Goal: Navigation & Orientation: Find specific page/section

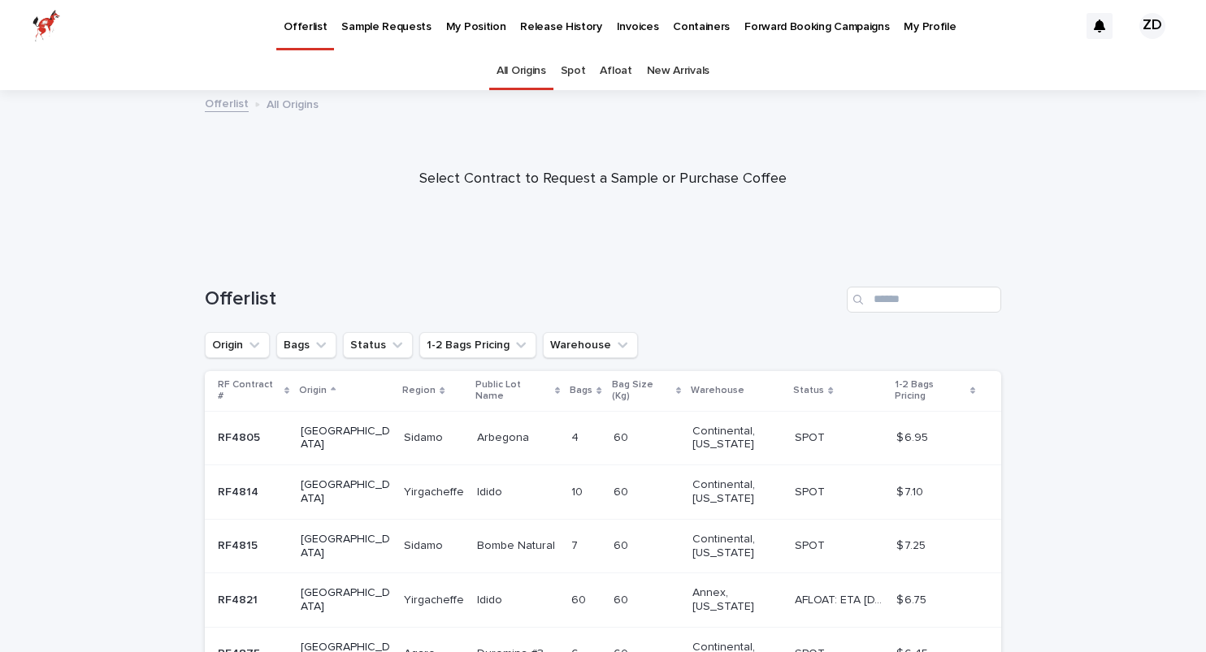
click at [448, 24] on p "My Position" at bounding box center [476, 17] width 60 height 34
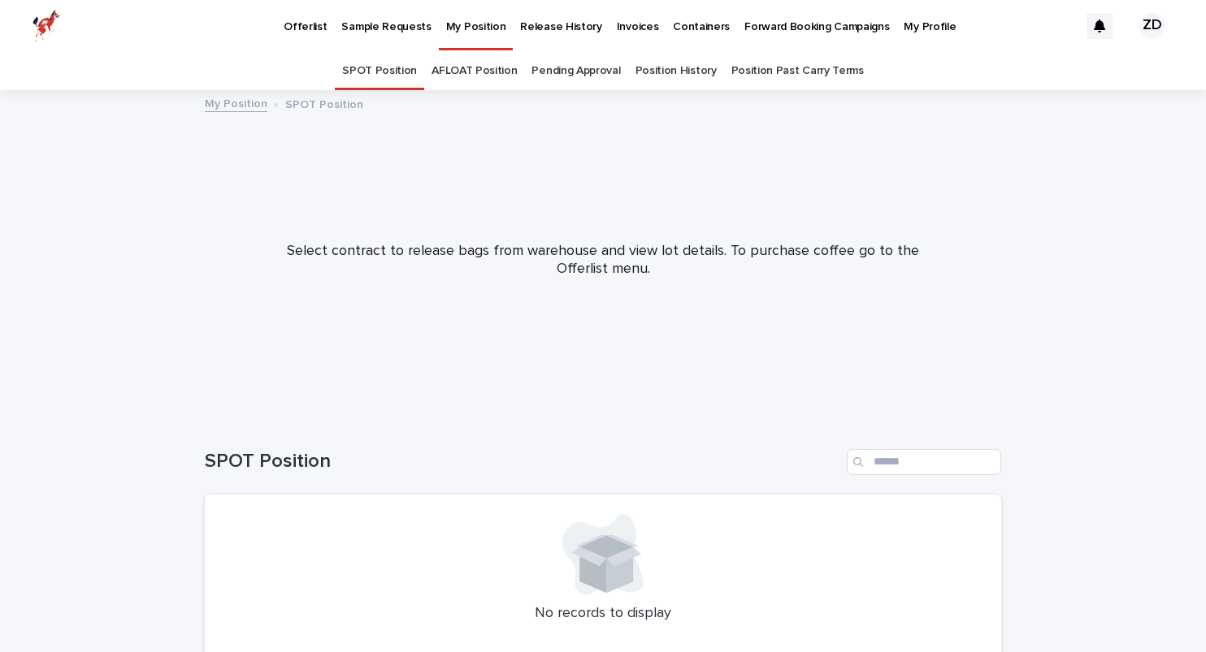
click at [565, 31] on p "Release History" at bounding box center [560, 17] width 81 height 34
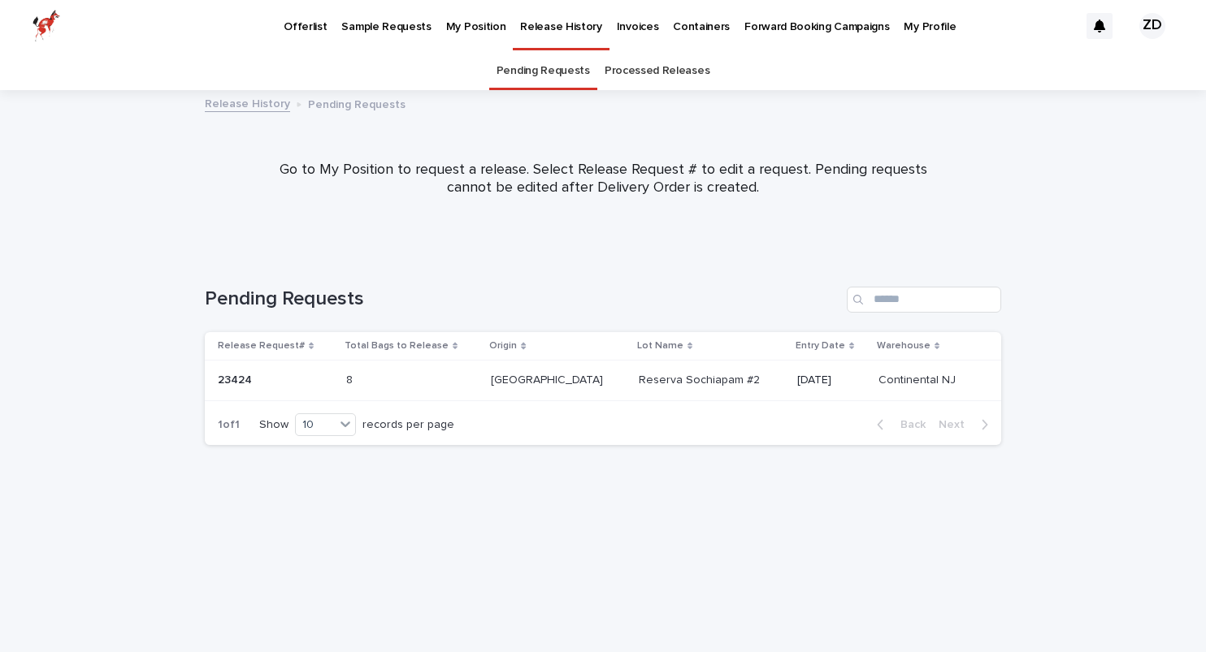
click at [479, 378] on div "8 8" at bounding box center [412, 380] width 132 height 27
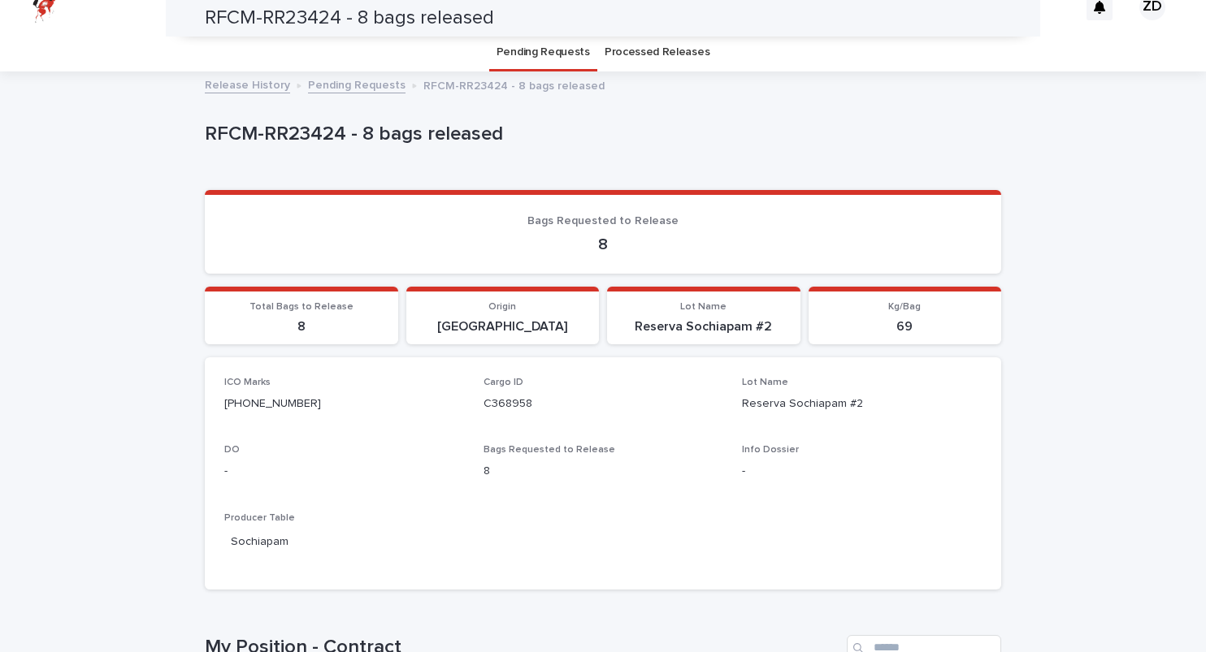
scroll to position [7, 0]
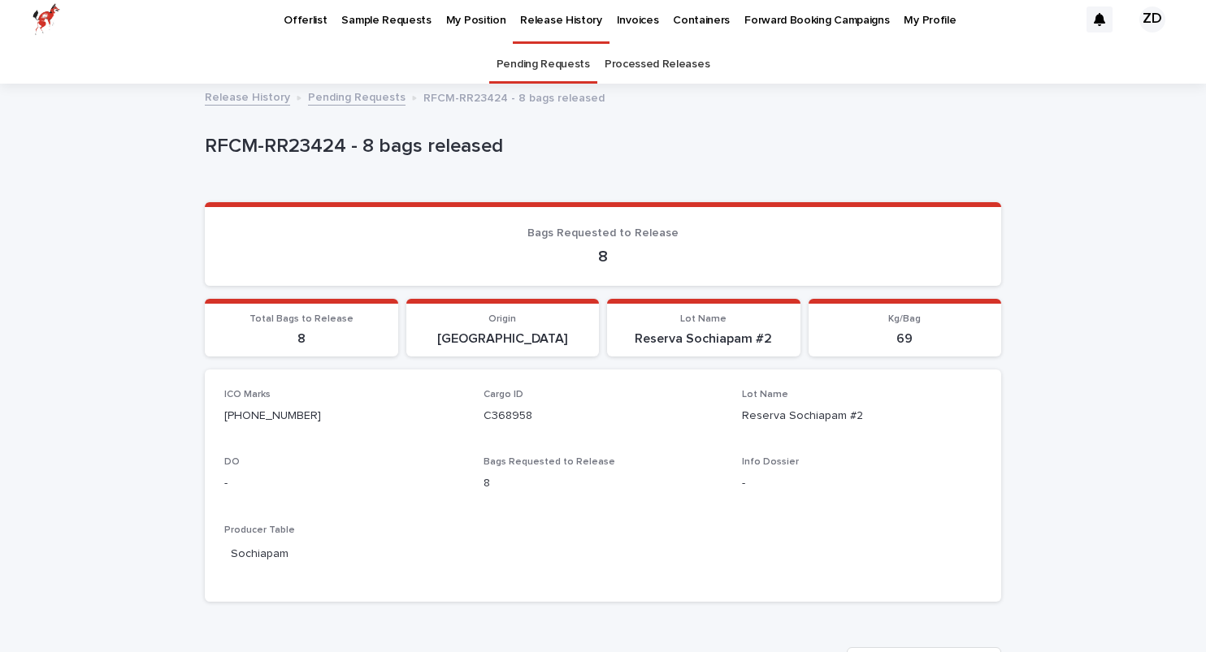
click at [610, 260] on p "8" at bounding box center [602, 257] width 757 height 20
click at [653, 72] on link "Processed Releases" at bounding box center [657, 65] width 105 height 38
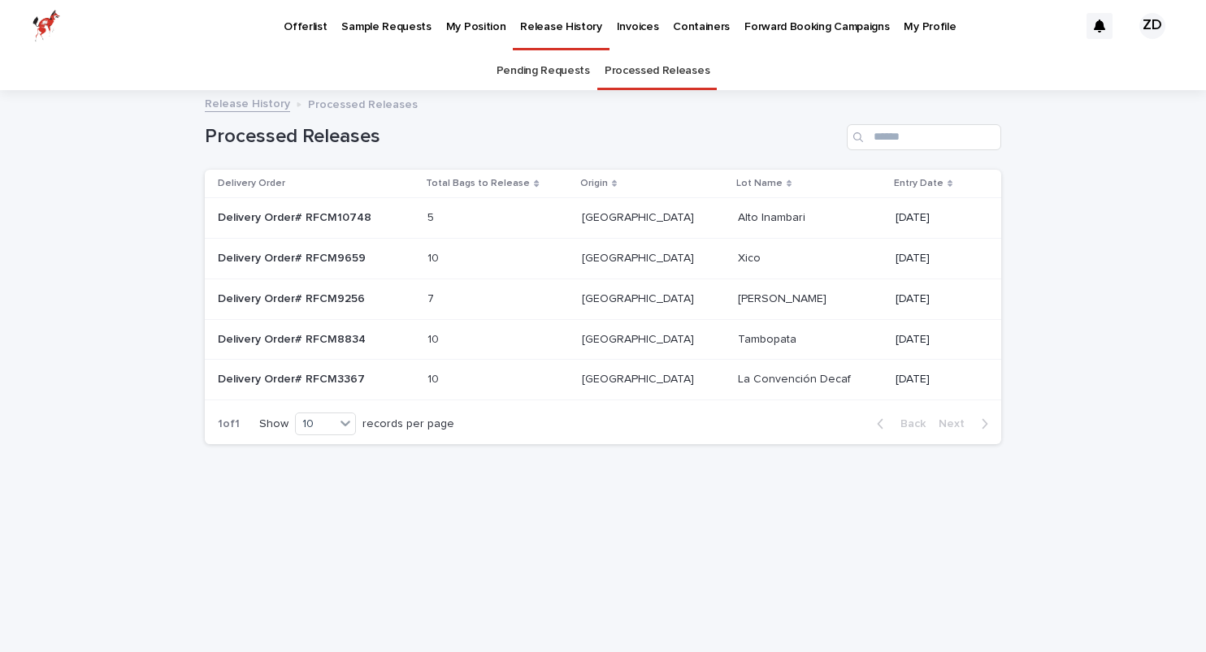
click at [532, 65] on link "Pending Requests" at bounding box center [542, 71] width 93 height 38
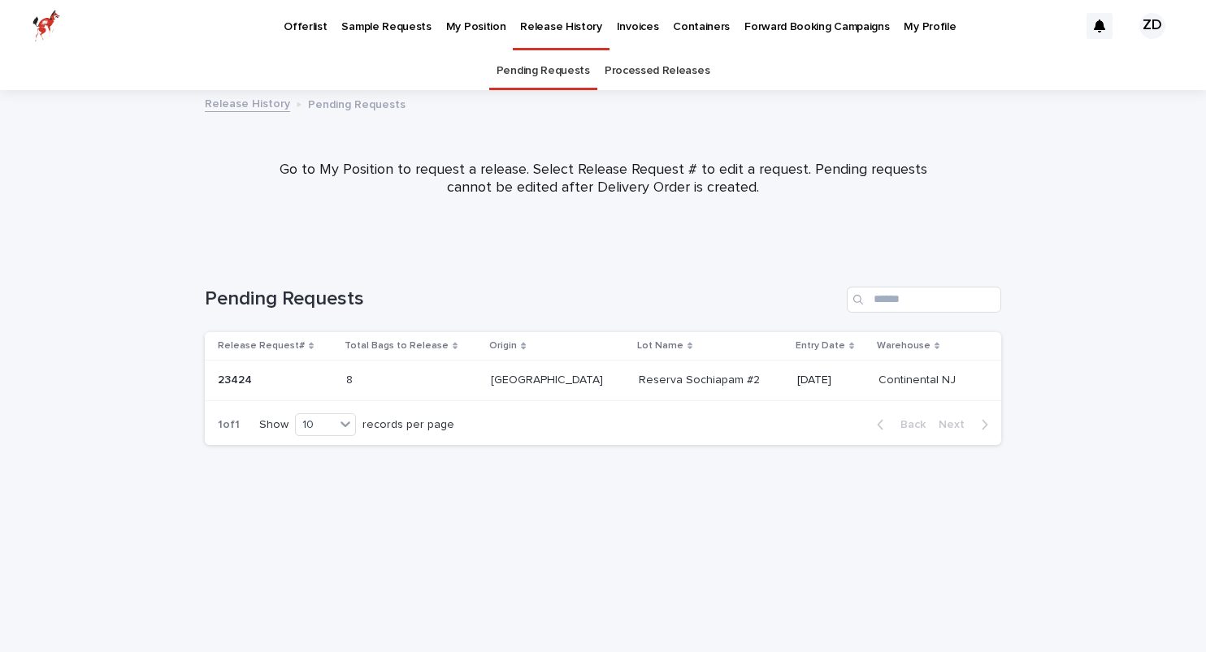
click at [315, 26] on p "Offerlist" at bounding box center [305, 17] width 43 height 34
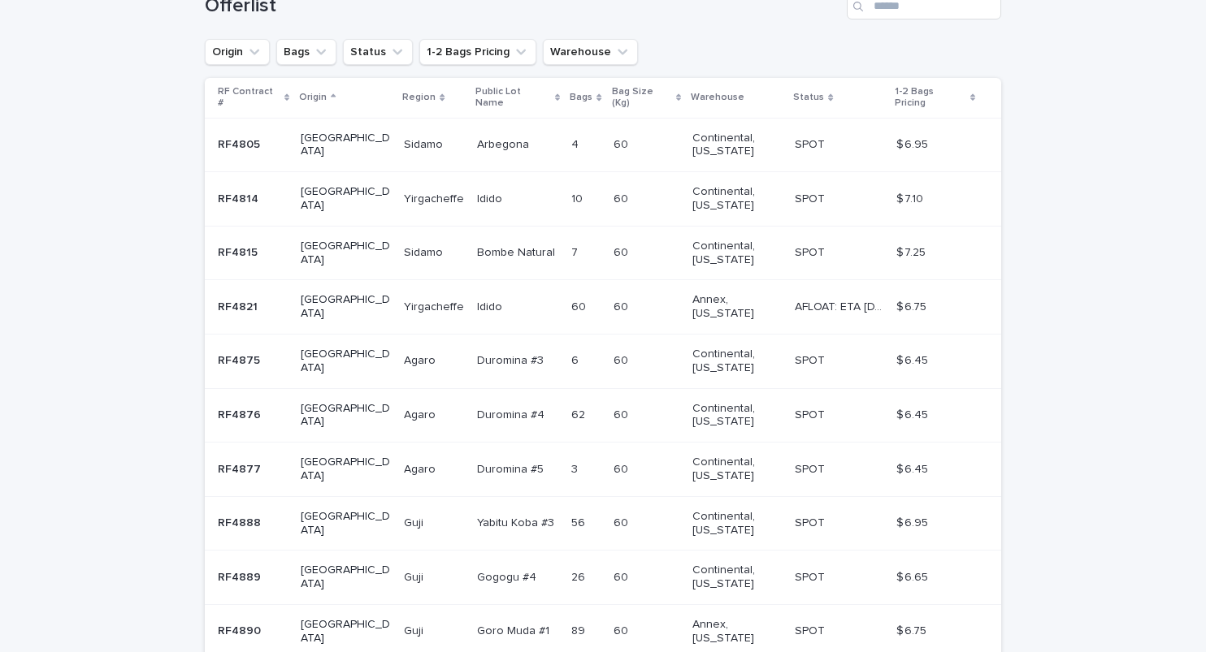
scroll to position [400, 0]
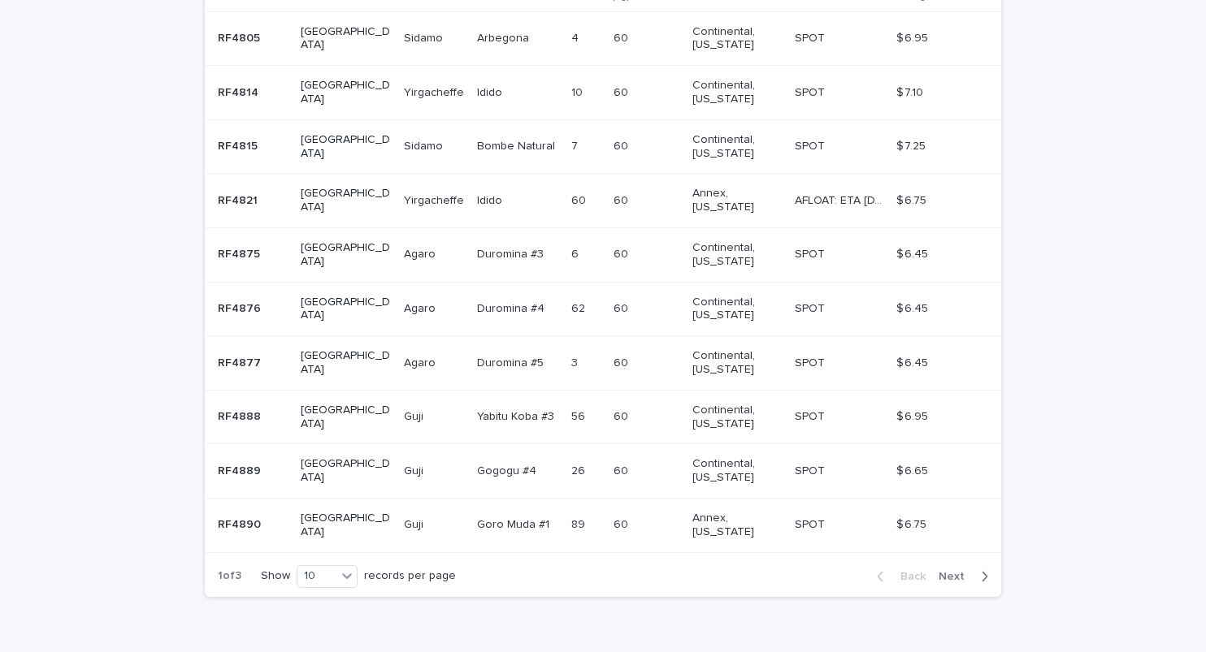
click at [969, 557] on div "Back Next" at bounding box center [932, 577] width 137 height 41
click at [958, 571] on span "Next" at bounding box center [957, 576] width 36 height 11
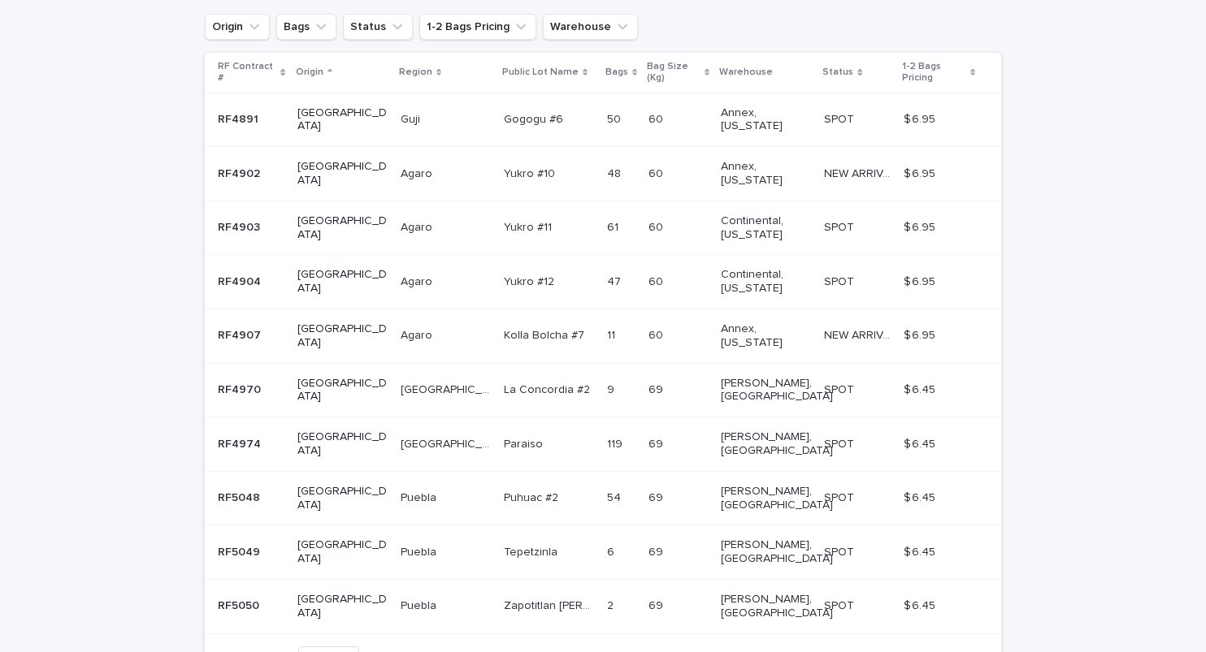
click at [958, 652] on span "Next" at bounding box center [957, 657] width 36 height 11
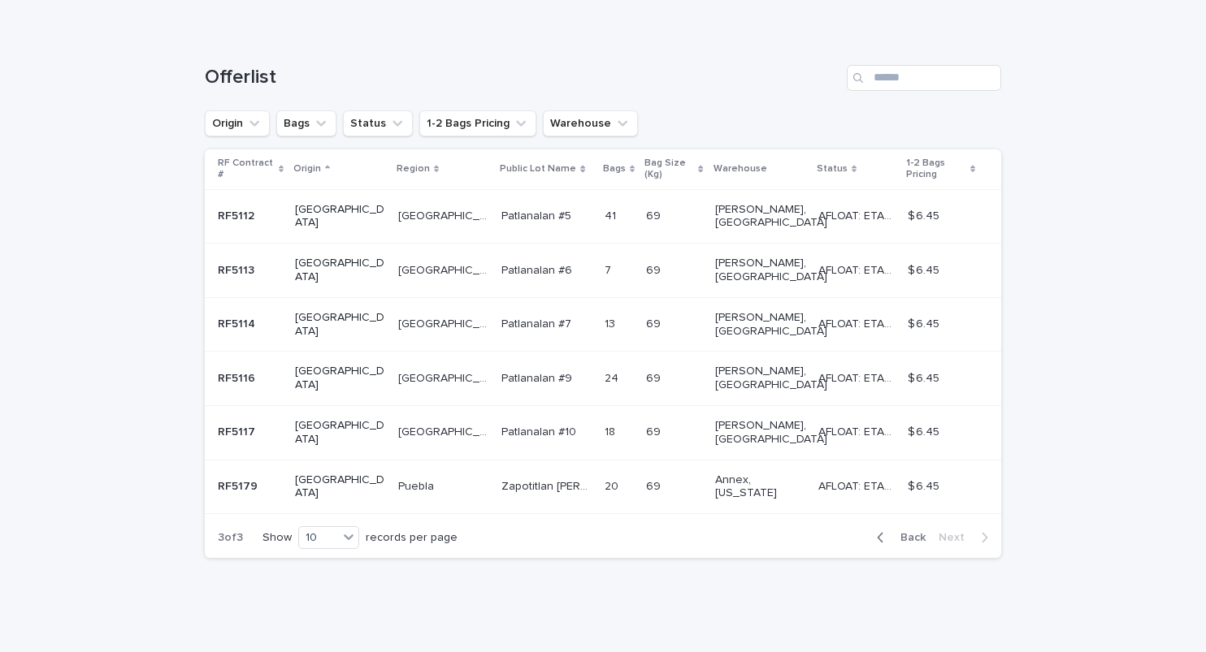
scroll to position [129, 0]
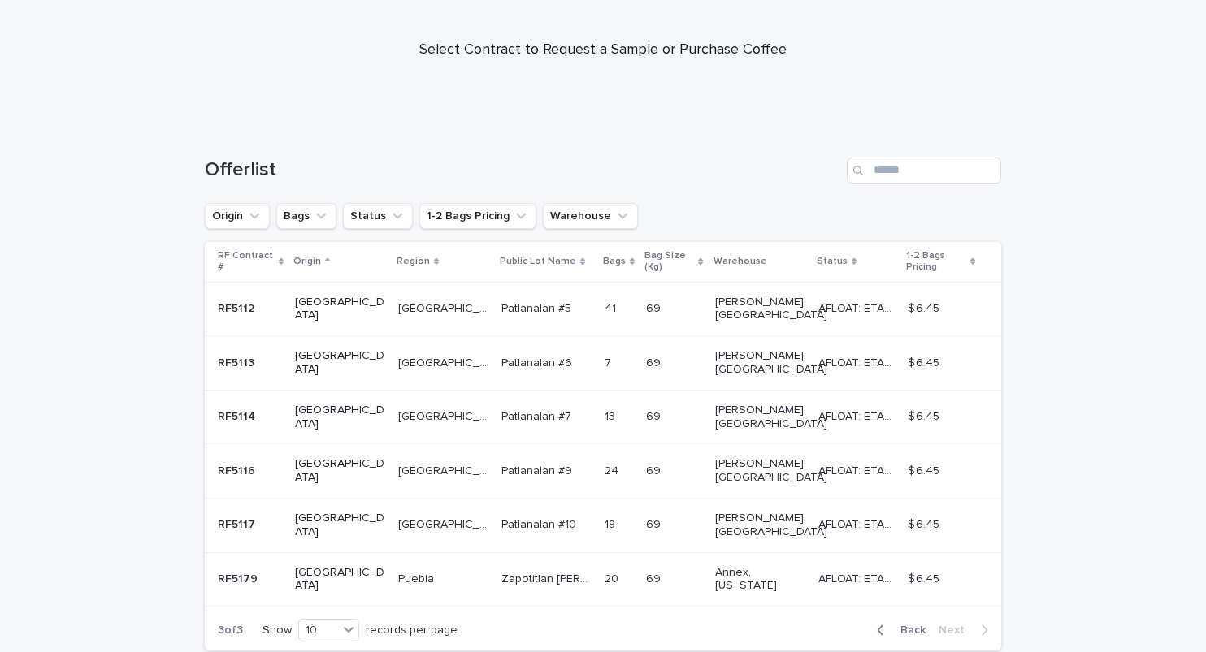
click at [921, 625] on span "Back" at bounding box center [908, 630] width 35 height 11
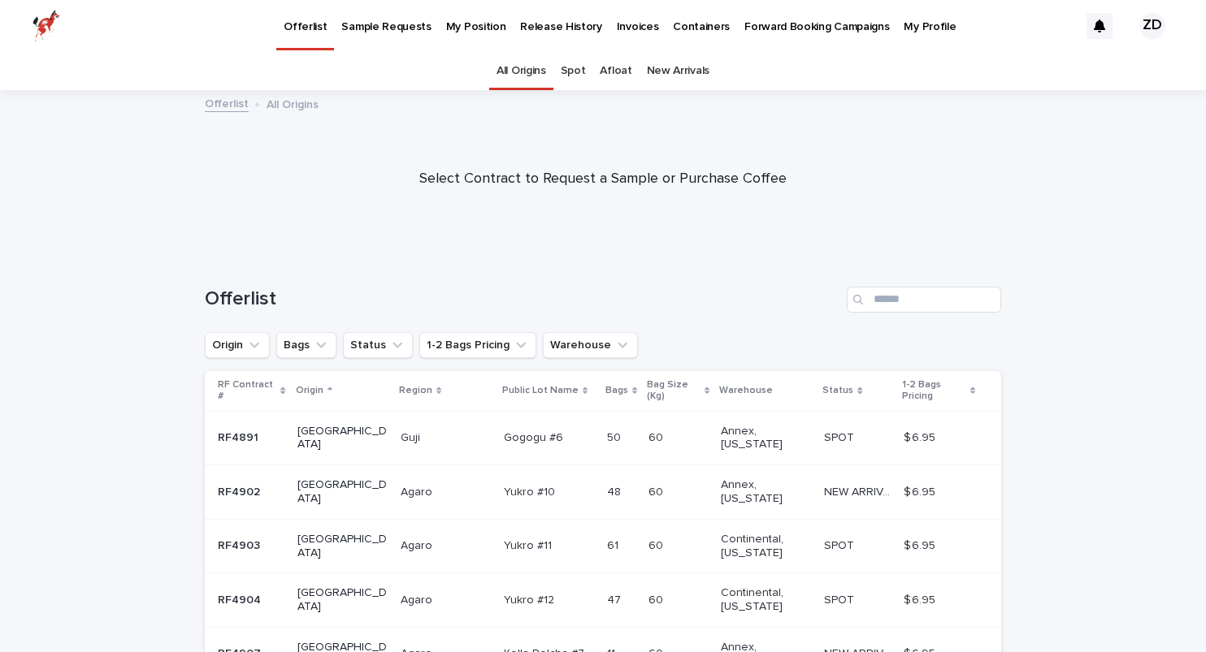
click at [780, 33] on link "Forward Booking Campaigns" at bounding box center [816, 25] width 159 height 50
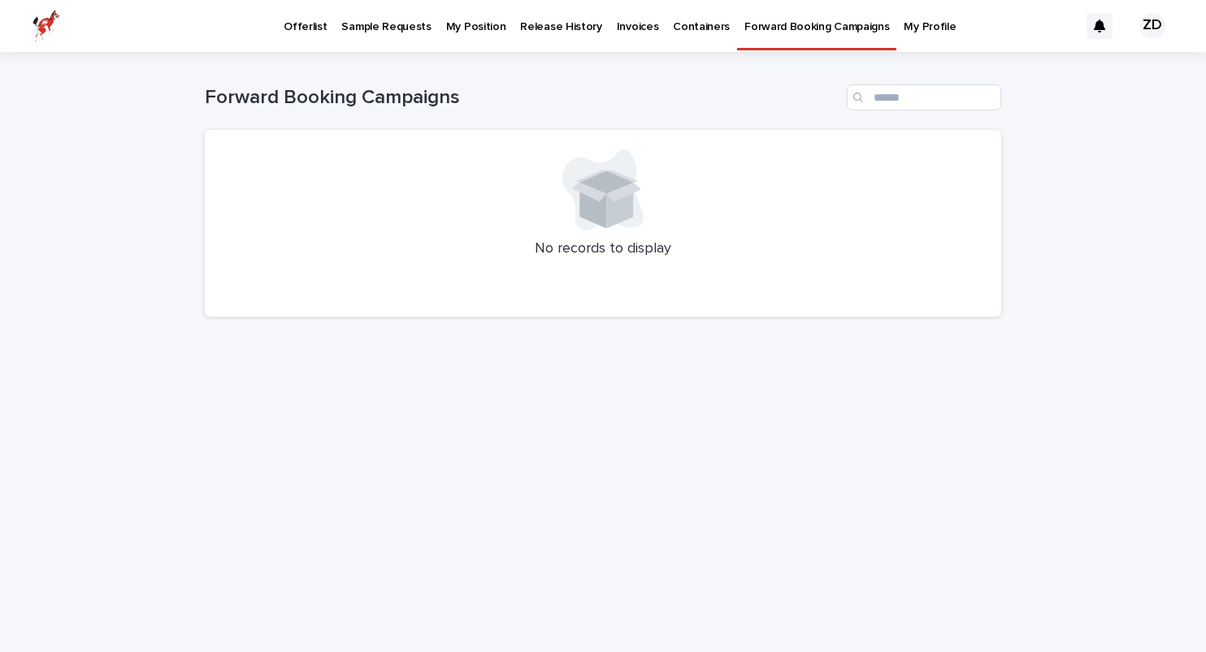
click at [315, 23] on p "Offerlist" at bounding box center [305, 17] width 43 height 34
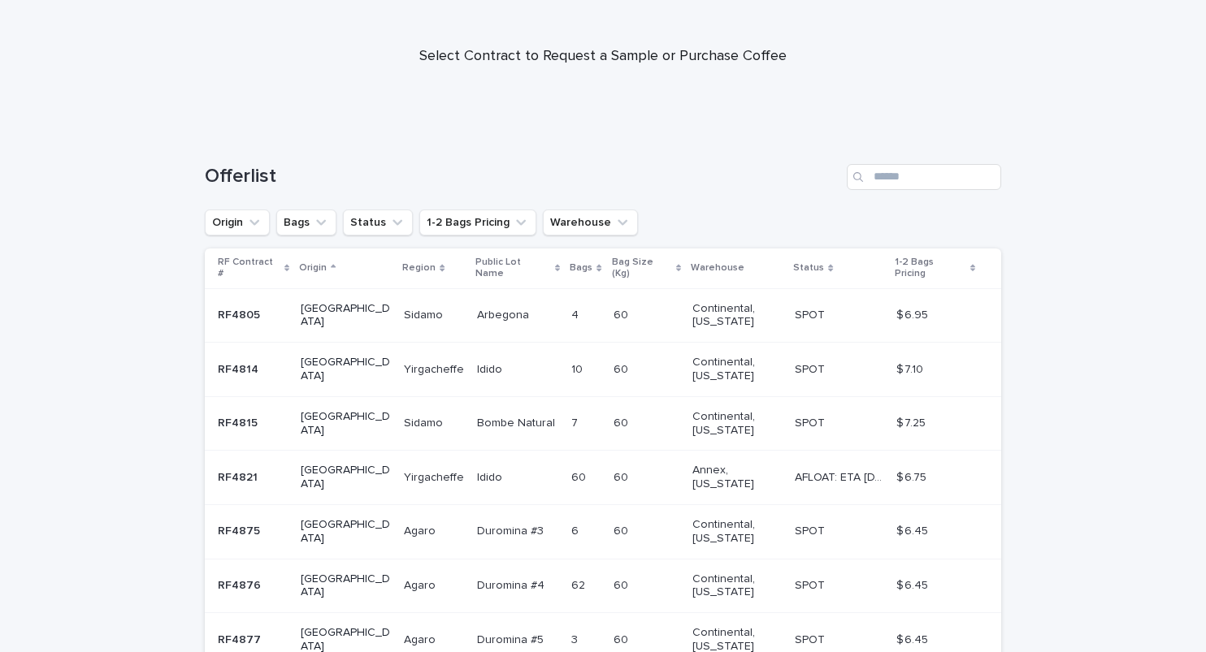
scroll to position [400, 0]
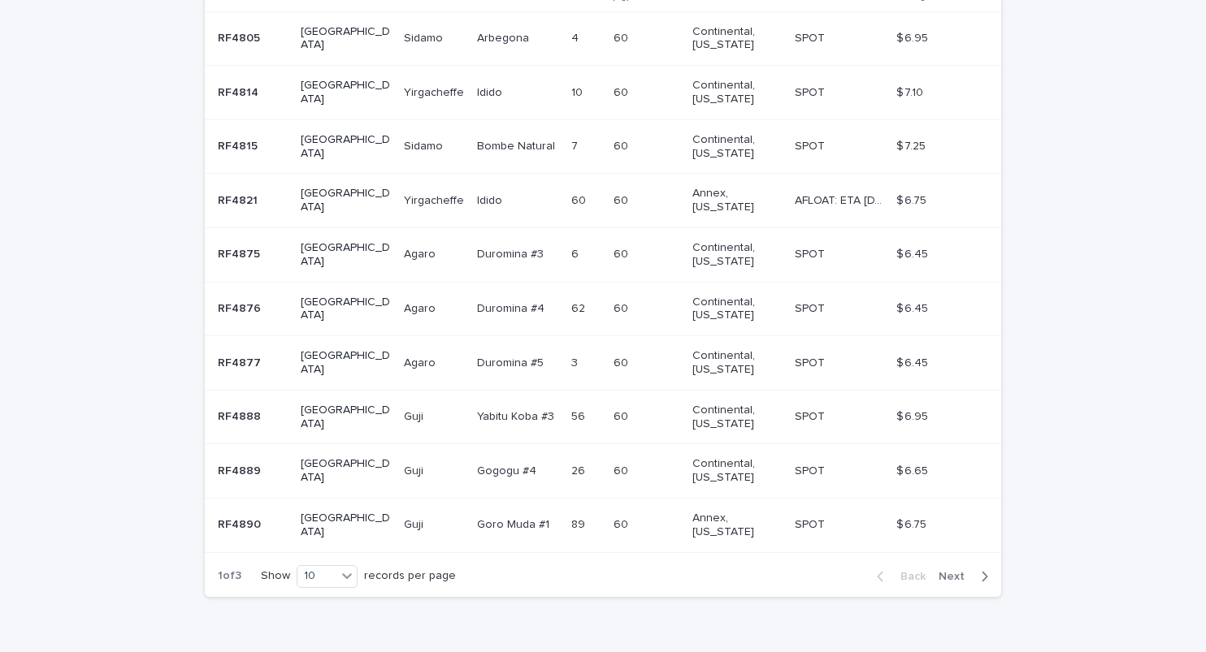
click at [971, 571] on span "Next" at bounding box center [957, 576] width 36 height 11
